Goal: Information Seeking & Learning: Learn about a topic

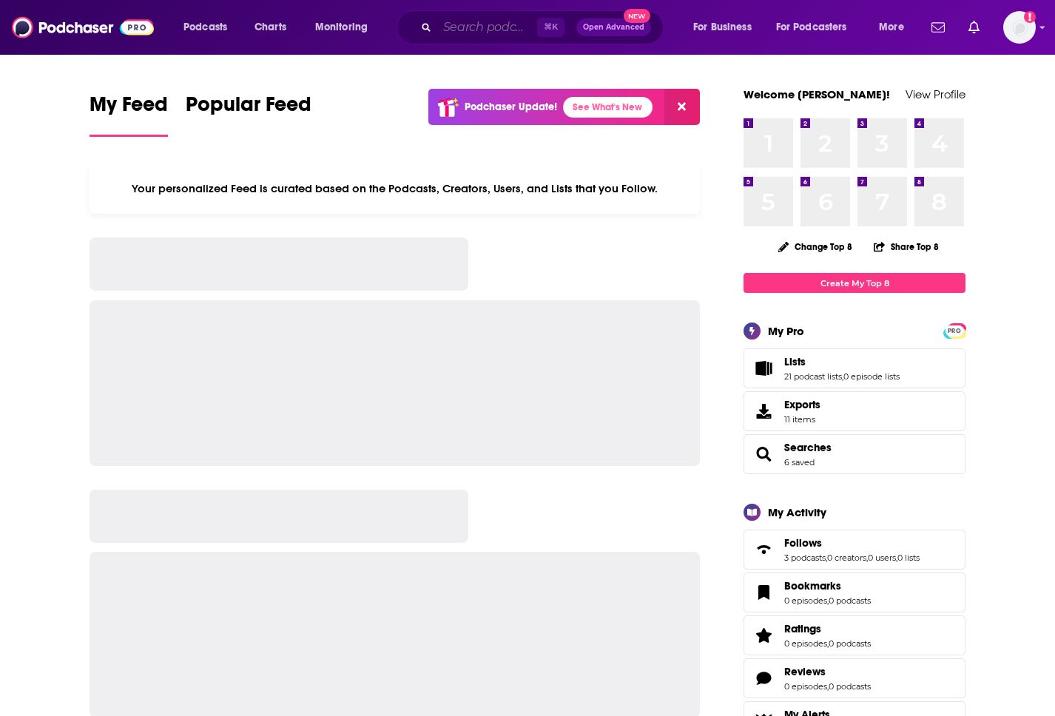
click at [476, 25] on input "Search podcasts, credits, & more..." at bounding box center [487, 28] width 100 height 24
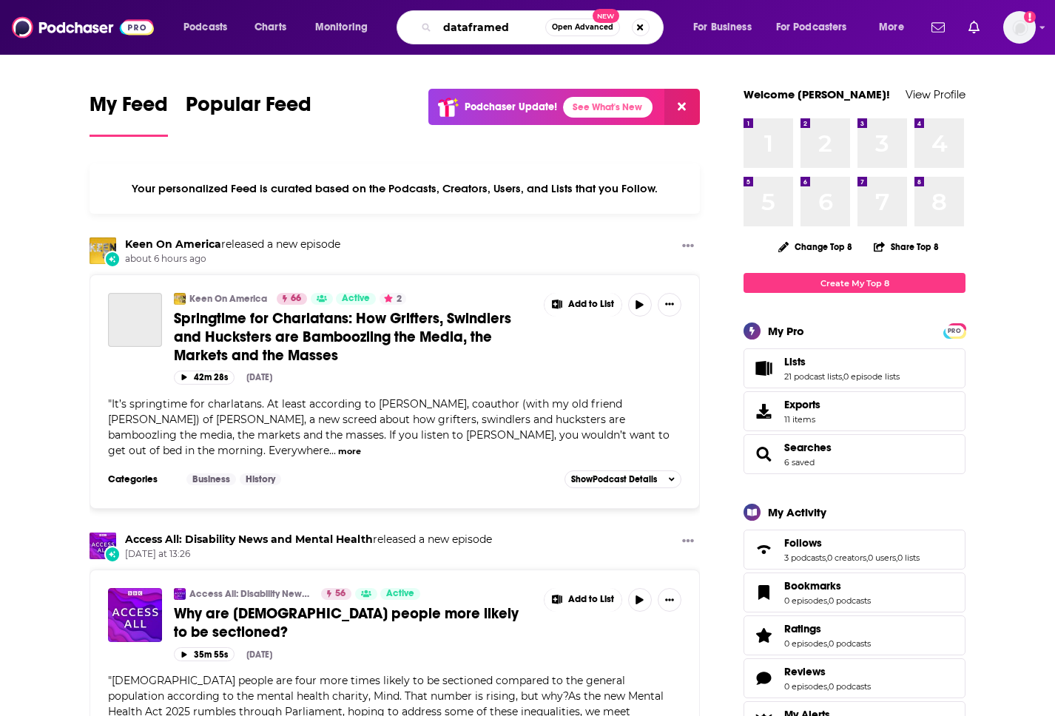
type input "dataframed"
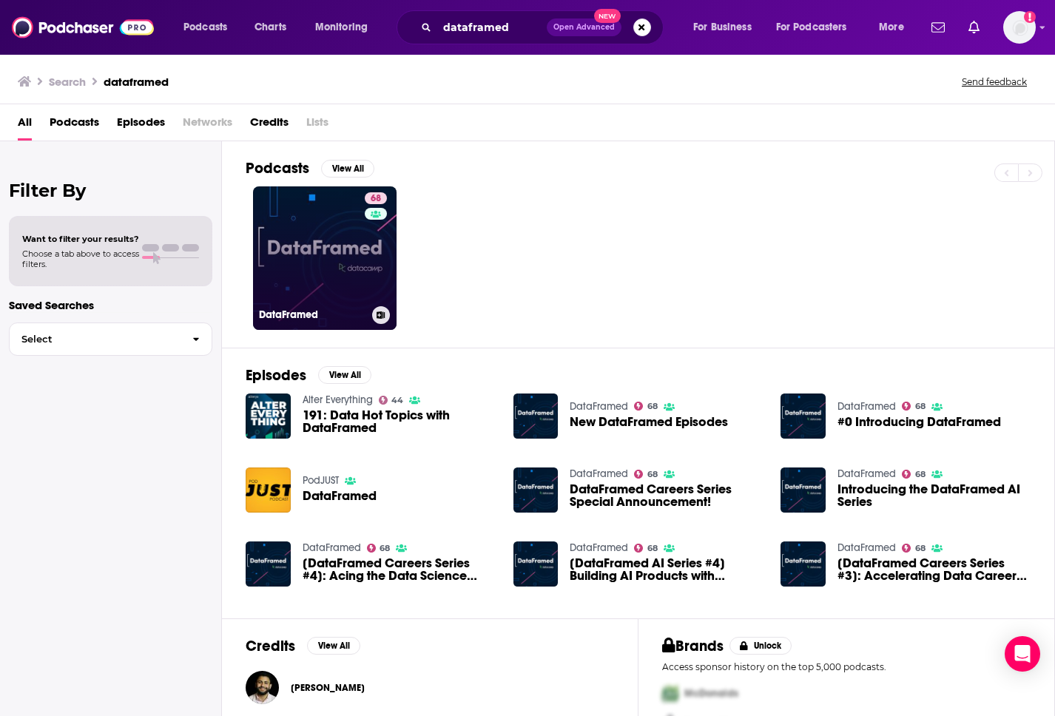
click at [317, 254] on link "68 DataFramed" at bounding box center [324, 257] width 143 height 143
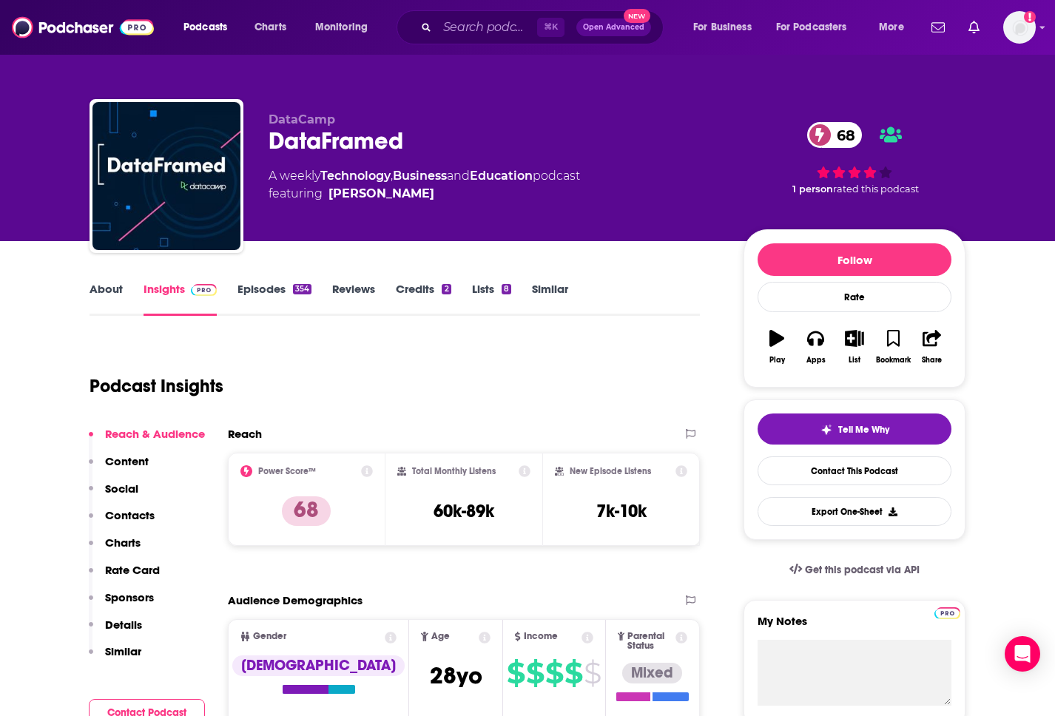
click at [106, 294] on link "About" at bounding box center [105, 299] width 33 height 34
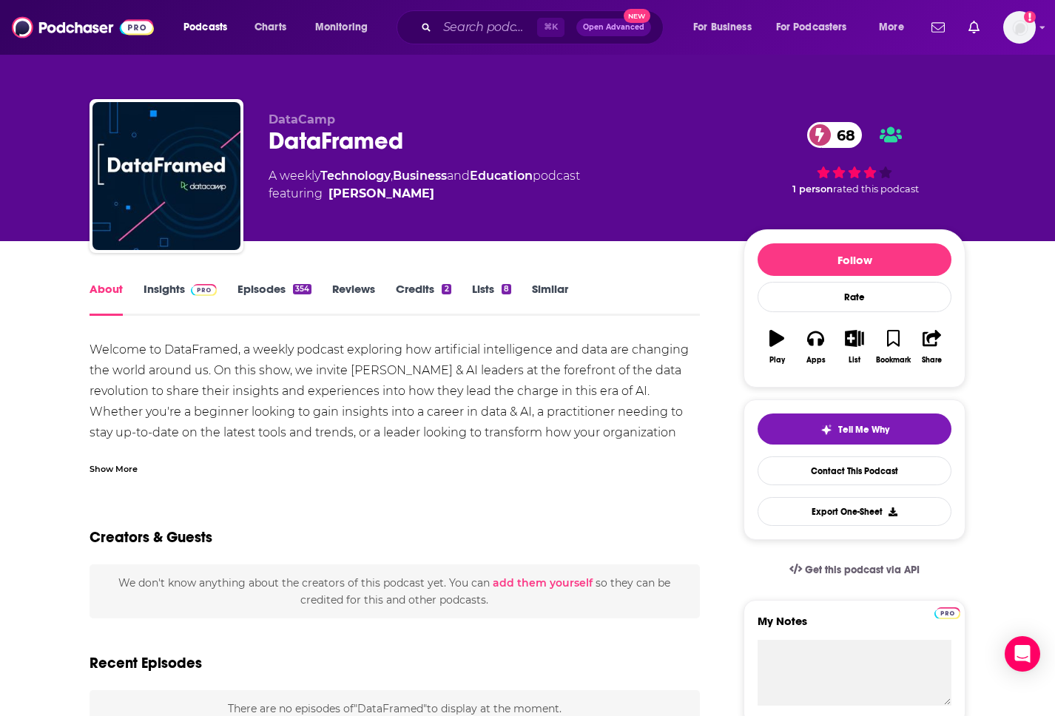
scroll to position [10, 0]
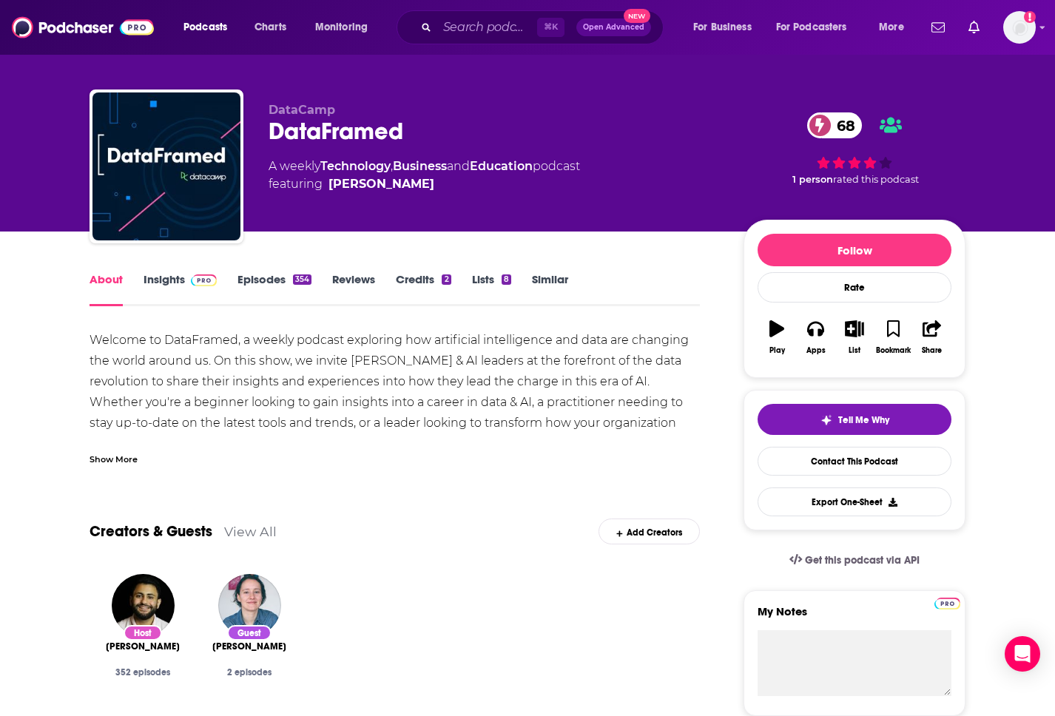
click at [121, 460] on div "Show More" at bounding box center [113, 458] width 48 height 14
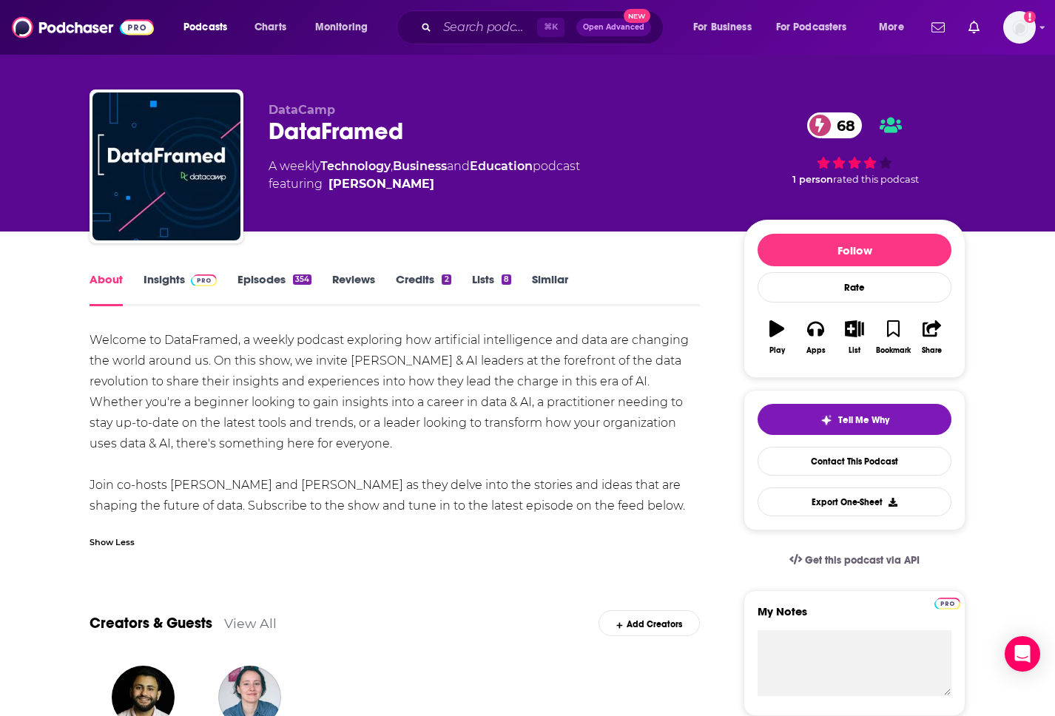
scroll to position [24, 0]
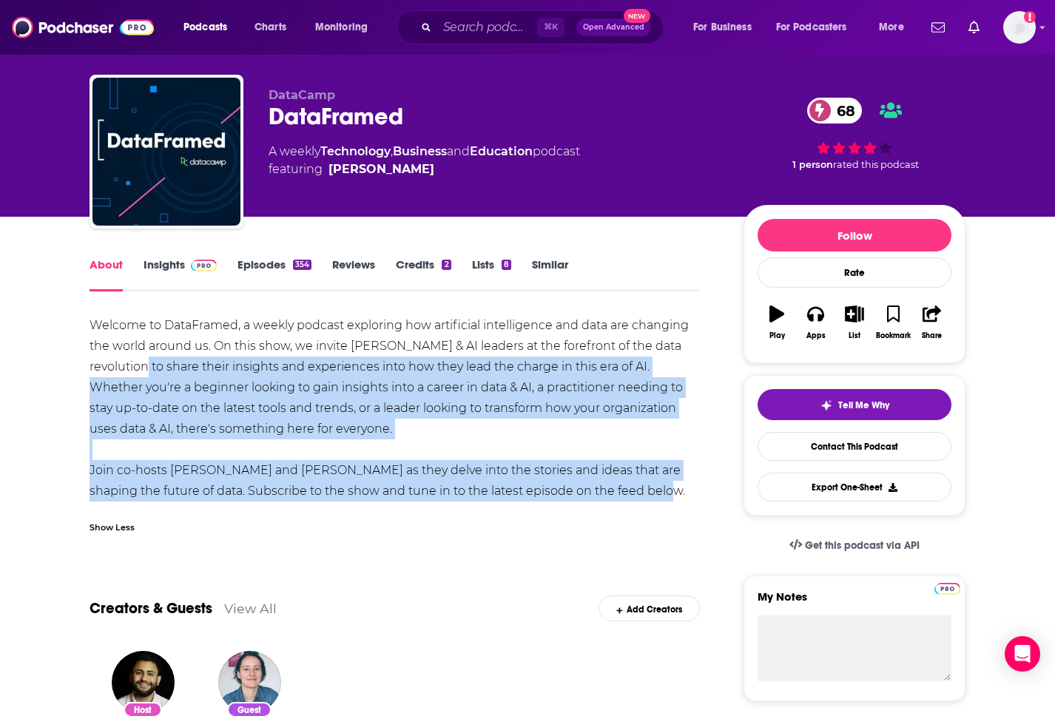
drag, startPoint x: 637, startPoint y: 491, endPoint x: 120, endPoint y: 362, distance: 533.6
click at [120, 362] on div "Welcome to DataFramed, a weekly podcast exploring how artificial intelligence a…" at bounding box center [394, 408] width 610 height 186
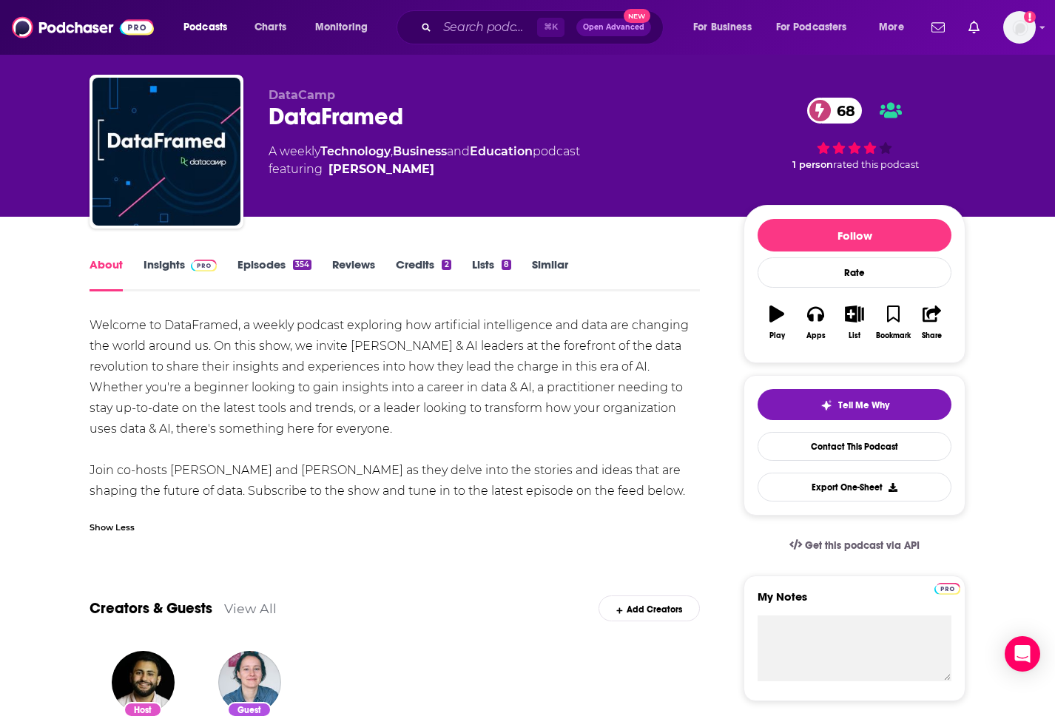
click at [132, 371] on div "Welcome to DataFramed, a weekly podcast exploring how artificial intelligence a…" at bounding box center [394, 408] width 610 height 186
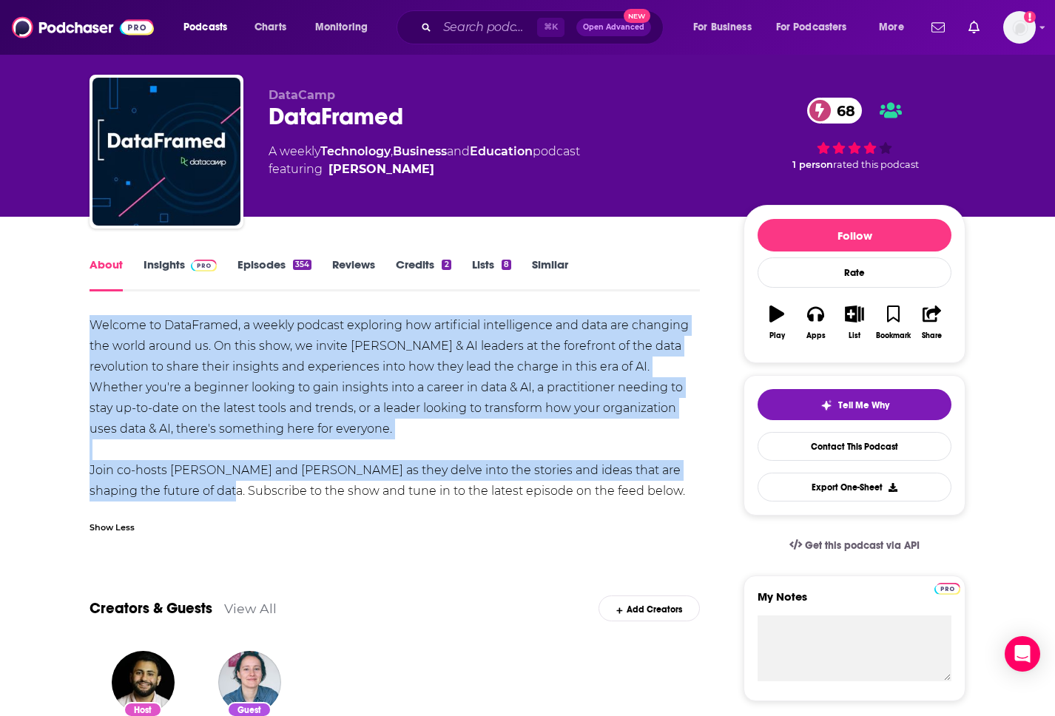
drag, startPoint x: 194, startPoint y: 493, endPoint x: 27, endPoint y: 322, distance: 239.5
copy div "Welcome to DataFramed, a weekly podcast exploring how artificial intelligence a…"
click at [275, 280] on link "Episodes 354" at bounding box center [274, 274] width 74 height 34
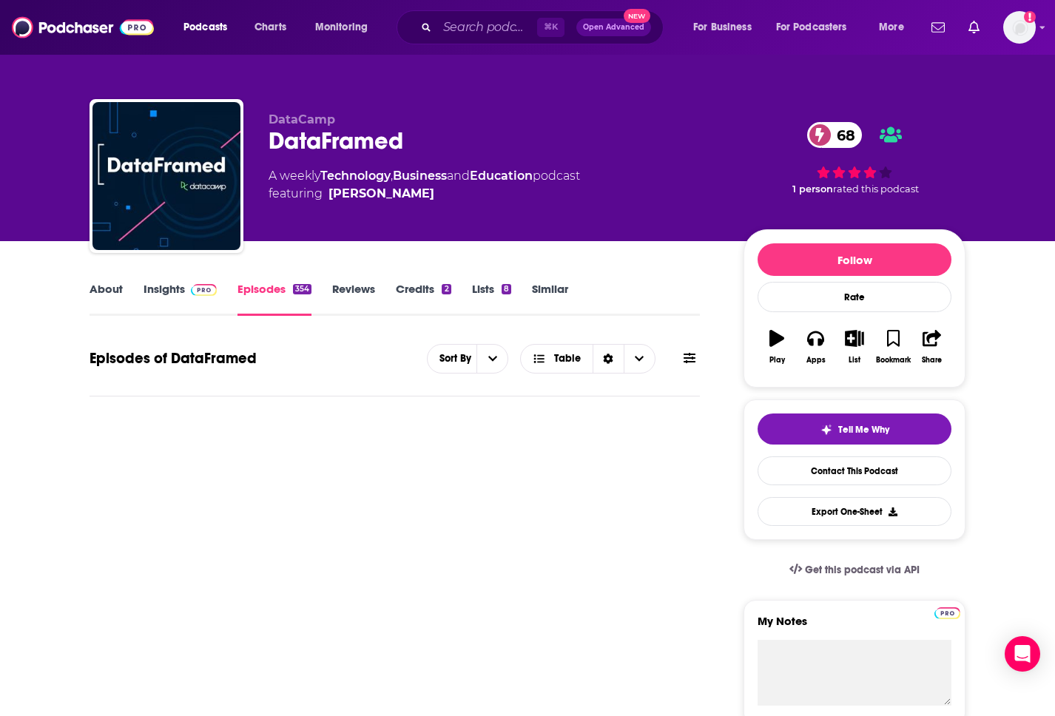
click at [155, 303] on link "Insights" at bounding box center [179, 299] width 73 height 34
